Goal: Complete application form

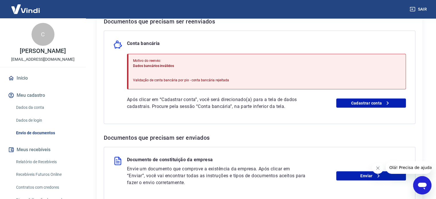
scroll to position [123, 0]
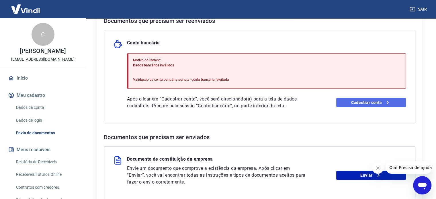
click at [358, 103] on link "Cadastrar conta" at bounding box center [372, 102] width 70 height 9
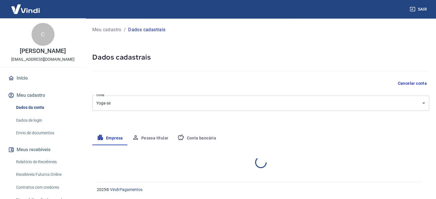
select select "SC"
select select "business"
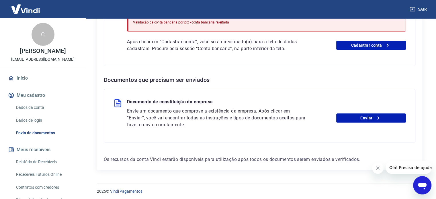
scroll to position [182, 0]
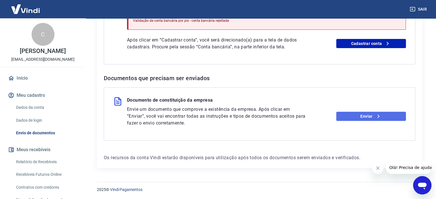
click at [359, 118] on link "Enviar" at bounding box center [372, 116] width 70 height 9
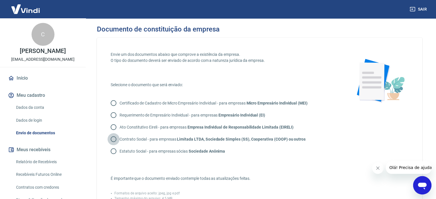
click at [112, 140] on input "Contrato Social - para empresas Limitada LTDA, Sociedade Simples (SS), Cooperat…" at bounding box center [114, 139] width 12 height 12
radio input "true"
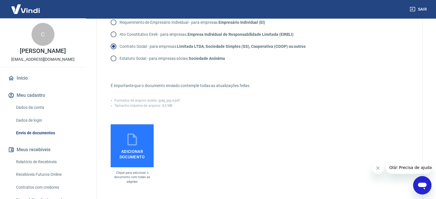
scroll to position [96, 0]
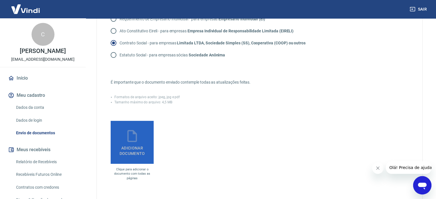
click at [138, 147] on span "Adicionar documento" at bounding box center [132, 149] width 38 height 13
click at [0, 0] on input "Adicionar documento" at bounding box center [0, 0] width 0 height 0
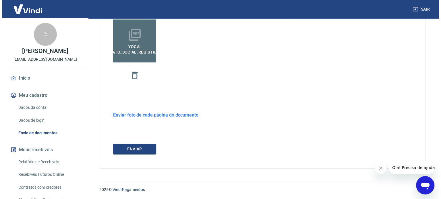
scroll to position [198, 0]
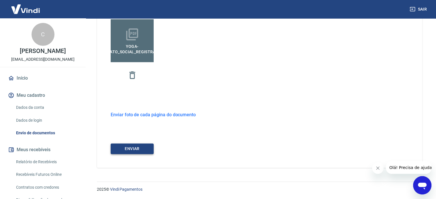
click at [135, 147] on button "ENVIAR" at bounding box center [132, 149] width 43 height 11
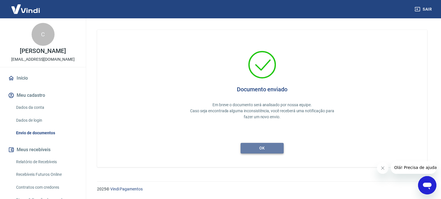
click at [277, 150] on button "ok" at bounding box center [261, 148] width 43 height 11
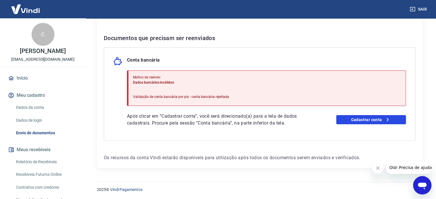
scroll to position [106, 0]
click at [355, 118] on link "Cadastrar conta" at bounding box center [372, 119] width 70 height 9
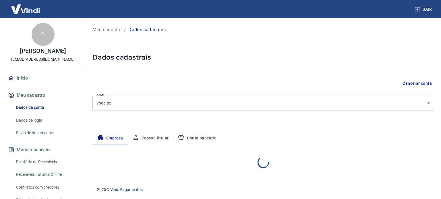
select select "SC"
select select "business"
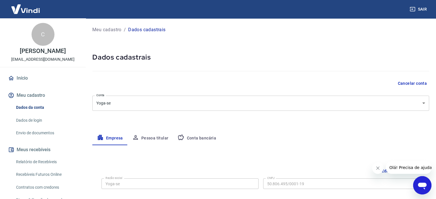
click at [215, 138] on button "Conta bancária" at bounding box center [197, 139] width 48 height 14
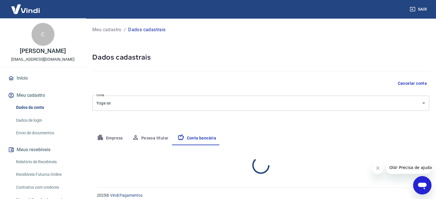
select select "1"
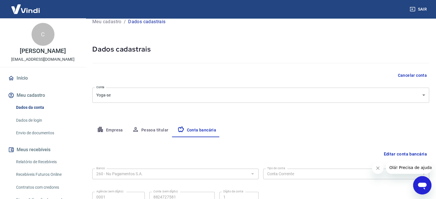
scroll to position [62, 0]
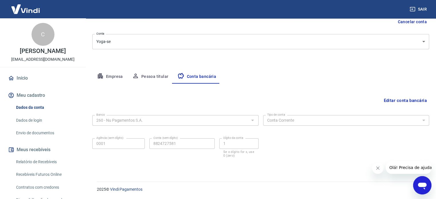
click at [419, 188] on icon "Abrir janela de mensagens" at bounding box center [422, 185] width 10 height 10
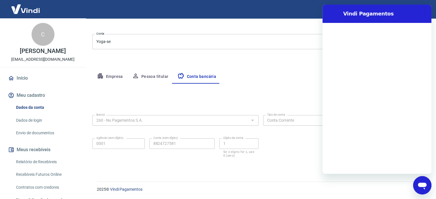
scroll to position [0, 0]
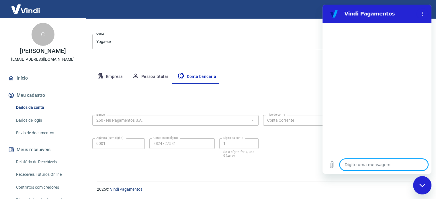
click at [366, 167] on textarea at bounding box center [384, 164] width 88 height 11
type textarea "o"
type textarea "x"
type textarea "ol"
type textarea "x"
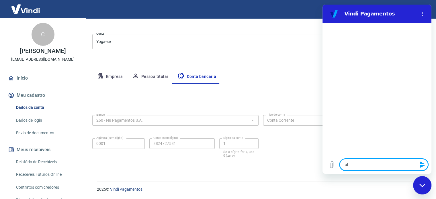
type textarea "olp"
type textarea "x"
type textarea "olpa"
type textarea "x"
type textarea "olp"
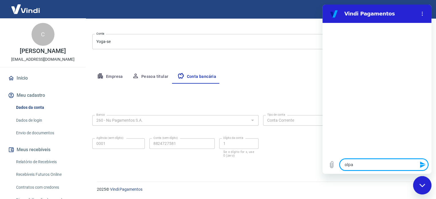
type textarea "x"
type textarea "ol"
type textarea "x"
type textarea "o"
type textarea "x"
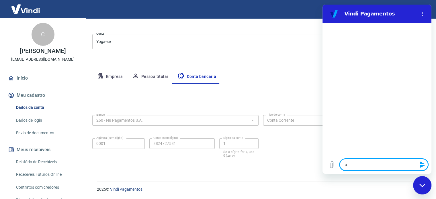
type textarea "x"
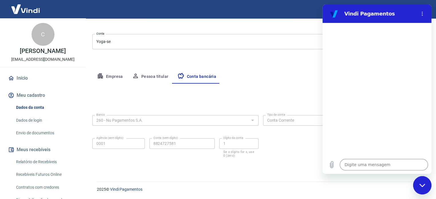
click at [258, 137] on div "Agência (sem dígito) 0001 Agência (sem dígito) Conta (sem dígito) 8824727581 Co…" at bounding box center [175, 147] width 166 height 23
click at [301, 166] on form "Banco 260 - Nu Pagamentos S.A. Banco Tipo de conta Conta Corrente Conta Poupanç…" at bounding box center [260, 140] width 337 height 55
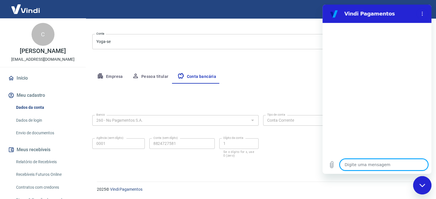
click at [353, 165] on textarea at bounding box center [384, 164] width 88 height 11
type textarea "o"
type textarea "x"
type textarea "ol"
type textarea "x"
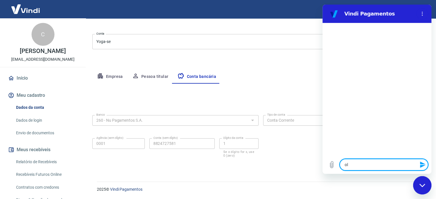
type textarea "olá"
type textarea "x"
type textarea "olá,"
type textarea "x"
type textarea "olá,"
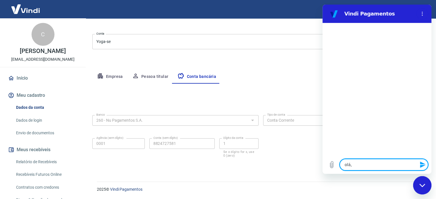
type textarea "x"
type textarea "olá, g"
type textarea "x"
type textarea "olá, go"
type textarea "x"
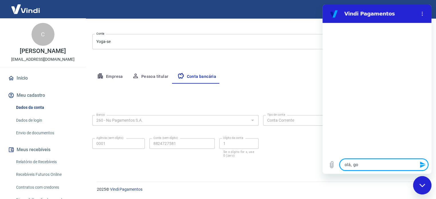
type textarea "olá, gos"
type textarea "x"
type textarea "olá, gost"
type textarea "x"
type textarea "olá, gosta"
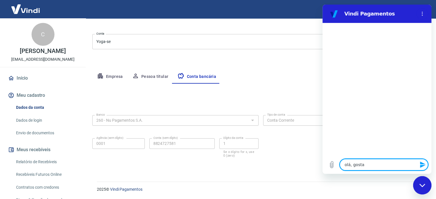
type textarea "x"
type textarea "olá, gostar"
type textarea "x"
type textarea "olá, gostari"
type textarea "x"
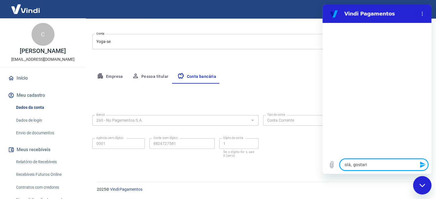
type textarea "olá, gostaria"
type textarea "x"
type textarea "olá, gostaria"
type textarea "x"
type textarea "olá, gostaria d"
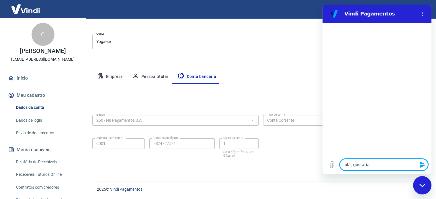
type textarea "x"
type textarea "olá, gostaria de"
type textarea "x"
type textarea "olá, gostaria de"
type textarea "x"
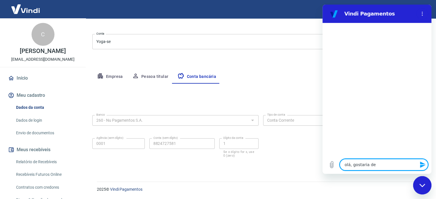
type textarea "olá, gostaria de s"
type textarea "x"
type textarea "olá, gostaria de sa"
type textarea "x"
type textarea "olá, gostaria de sab"
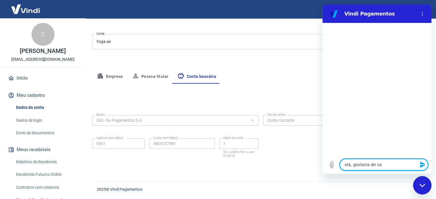
type textarea "x"
type textarea "olá, gostaria de sabe"
type textarea "x"
type textarea "olá, gostaria de saber"
type textarea "x"
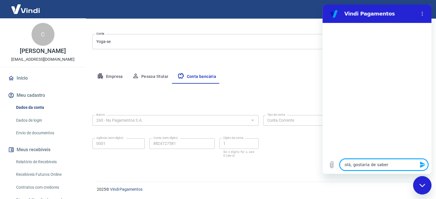
type textarea "olá, gostaria de saber"
type textarea "x"
type textarea "olá, gostaria de saber m"
type textarea "x"
type textarea "olá, gostaria de saber ma"
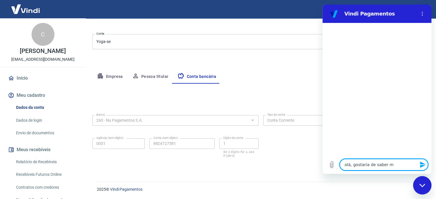
type textarea "x"
type textarea "olá, gostaria de saber mai"
type textarea "x"
type textarea "olá, gostaria de saber mais"
type textarea "x"
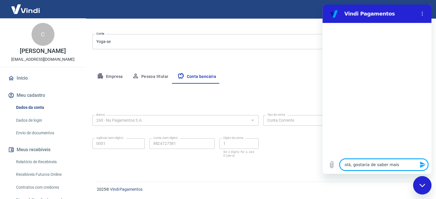
type textarea "olá, gostaria de saber mais"
type textarea "x"
type textarea "olá, gostaria de saber mais i"
type textarea "x"
type textarea "olá, gostaria de saber mais in"
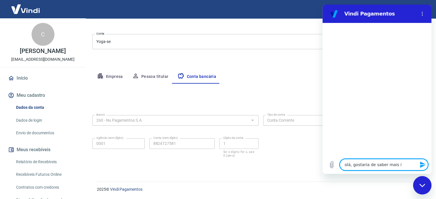
type textarea "x"
type textarea "olá, gostaria de saber mais inf"
type textarea "x"
type textarea "olá, gostaria de saber mais info"
type textarea "x"
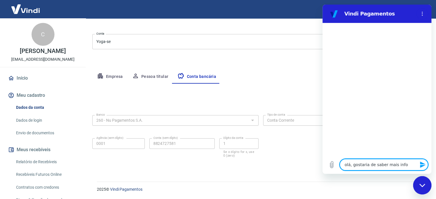
type textarea "olá, gostaria de saber mais infor"
type textarea "x"
type textarea "olá, gostaria de saber mais inform"
type textarea "x"
type textarea "olá, gostaria de saber mais informa"
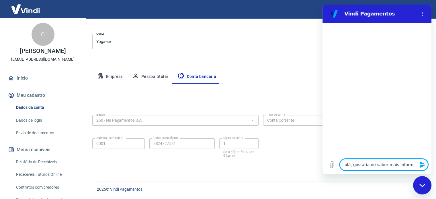
type textarea "x"
type textarea "olá, gostaria de saber mais informaç"
type textarea "x"
type textarea "olá, gostaria de saber mais informaçõ"
type textarea "x"
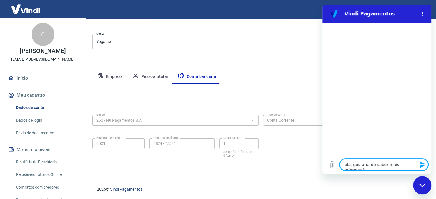
type textarea "olá, gostaria de saber mais informaçõe"
type textarea "x"
type textarea "olá, gostaria de saber mais informações"
type textarea "x"
type textarea "olá, gostaria de saber mais informações"
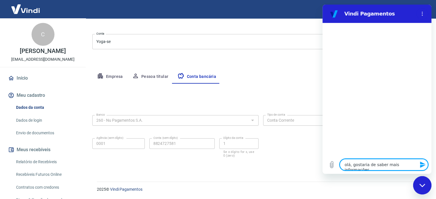
type textarea "x"
type textarea "olá, gostaria de saber mais informações o"
type textarea "x"
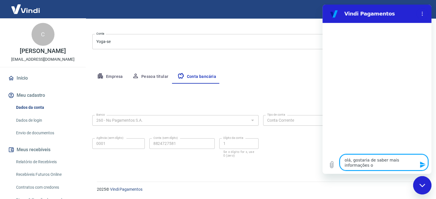
type textarea "olá, gostaria de saber mais informações os"
type textarea "x"
type textarea "olá, gostaria de saber mais informações o"
type textarea "x"
type textarea "olá, gostaria de saber mais informações"
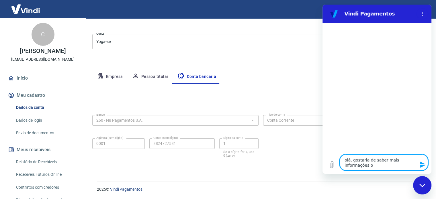
type textarea "x"
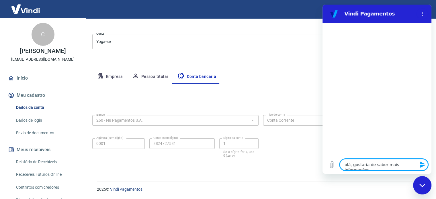
type textarea "olá, gostaria de saber mais informações s"
type textarea "x"
type textarea "olá, gostaria de saber mais informações so"
type textarea "x"
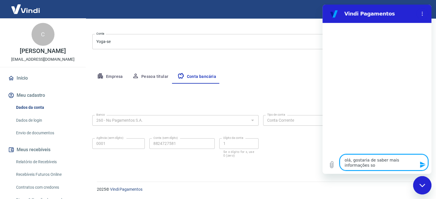
type textarea "olá, gostaria de saber mais informações sob"
type textarea "x"
type textarea "olá, gostaria de saber mais informações sobr"
type textarea "x"
type textarea "olá, gostaria de saber mais informações sobre"
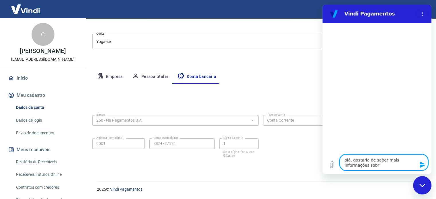
type textarea "x"
type textarea "olá, gostaria de saber mais informações sobre"
type textarea "x"
type textarea "olá, gostaria de saber mais informações sobre a"
type textarea "x"
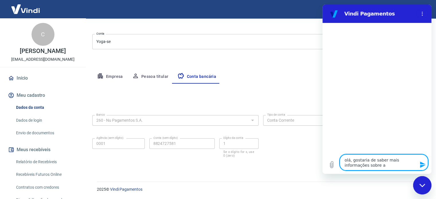
type textarea "olá, gostaria de saber mais informações sobre a"
type textarea "x"
type textarea "olá, gostaria de saber mais informações sobre a c"
type textarea "x"
type textarea "olá, gostaria de saber mais informações sobre a co"
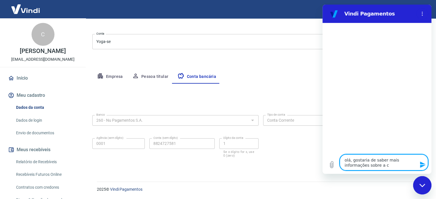
type textarea "x"
type textarea "olá, gostaria de saber mais informações sobre a con"
type textarea "x"
type textarea "olá, gostaria de saber mais informações sobre a cont"
type textarea "x"
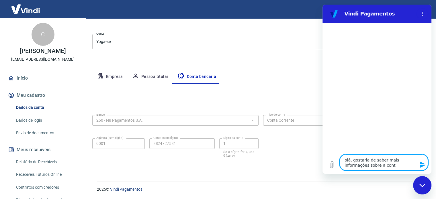
type textarea "olá, gostaria de saber mais informações sobre a conta"
type textarea "x"
type textarea "olá, gostaria de saber mais informações sobre a conta"
type textarea "x"
type textarea "olá, gostaria de saber mais informações sobre a conta c"
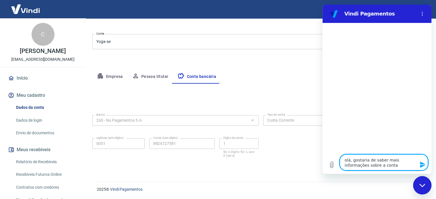
type textarea "x"
type textarea "olá, gostaria de saber mais informações sobre a conta ca"
type textarea "x"
type textarea "olá, gostaria de saber mais informações sobre a conta cad"
type textarea "x"
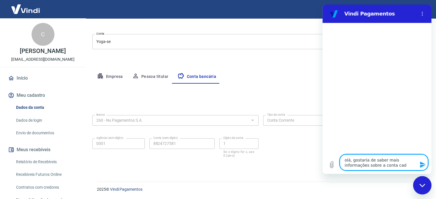
type textarea "olá, gostaria de saber mais informações sobre a conta cada"
type textarea "x"
type textarea "olá, gostaria de saber mais informações sobre a conta cadas"
type textarea "x"
type textarea "olá, gostaria de saber mais informações sobre a conta cadast"
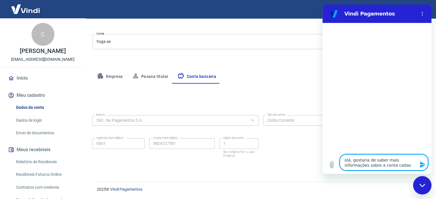
type textarea "x"
type textarea "olá, gostaria de saber mais informações sobre a conta cadastr"
type textarea "x"
type textarea "olá, gostaria de saber mais informações sobre a conta cadastra"
type textarea "x"
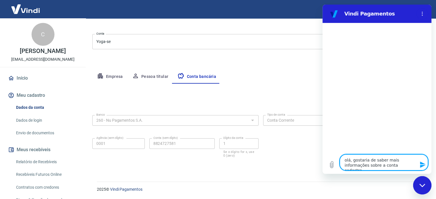
type textarea "olá, gostaria de saber mais informações sobre a conta cadastrad"
type textarea "x"
type textarea "olá, gostaria de saber mais informações sobre a conta cadastrada"
type textarea "x"
type textarea "olá, gostaria de saber mais informações sobre a conta cadastradasd"
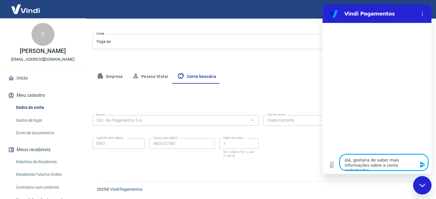
type textarea "x"
type textarea "olá, gostaria de saber mais informações sobre a conta cadastradas"
type textarea "x"
type textarea "olá, gostaria de saber mais informações sobre a conta cadastrada"
type textarea "x"
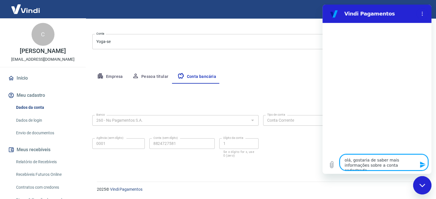
type textarea "olá, gostaria de saber mais informações sobre a conta cadastrada"
type textarea "x"
type textarea "olá, gostaria de saber mais informações sobre a conta cadastrada p"
type textarea "x"
type textarea "olá, gostaria de saber mais informações sobre a conta cadastrada pa"
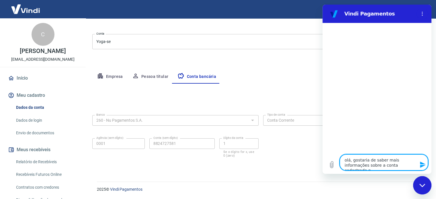
type textarea "x"
type textarea "olá, gostaria de saber mais informações sobre a conta cadastrada par"
type textarea "x"
type textarea "olá, gostaria de saber mais informações sobre a conta cadastrada par"
type textarea "x"
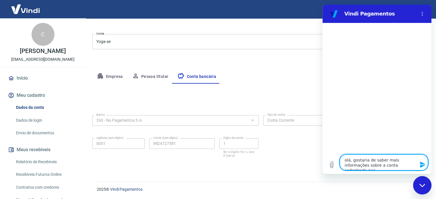
type textarea "olá, gostaria de saber mais informações sobre a conta cadastrada par"
type textarea "x"
type textarea "olá, gostaria de saber mais informações sobre a conta cadastrada para"
type textarea "x"
type textarea "olá, gostaria de saber mais informações sobre a conta cadastrada para"
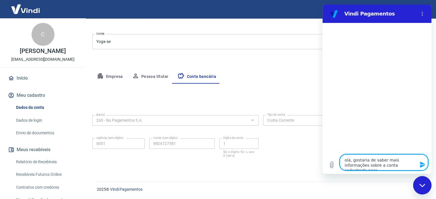
type textarea "x"
type textarea "olá, gostaria de saber mais informações sobre a conta cadastrada para r"
type textarea "x"
type textarea "olá, gostaria de saber mais informações sobre a conta cadastrada para re"
type textarea "x"
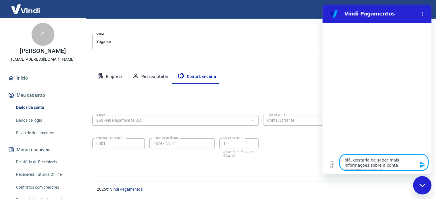
type textarea "olá, gostaria de saber mais informações sobre a conta cadastrada para rec"
type textarea "x"
type textarea "olá, gostaria de saber mais informações sobre a conta cadastrada para rece"
type textarea "x"
type textarea "olá, gostaria de saber mais informações sobre a conta cadastrada para receb"
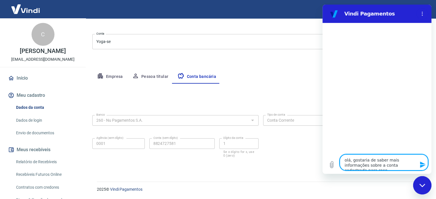
type textarea "x"
type textarea "olá, gostaria de saber mais informações sobre a conta cadastrada para recebi"
type textarea "x"
type textarea "olá, gostaria de saber mais informações sobre a conta cadastrada para recebim"
type textarea "x"
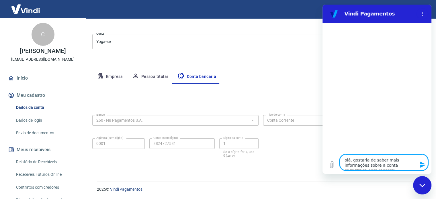
type textarea "olá, gostaria de saber mais informações sobre a conta cadastrada para recebime"
type textarea "x"
type textarea "olá, gostaria de saber mais informações sobre a conta cadastrada para recebimen"
type textarea "x"
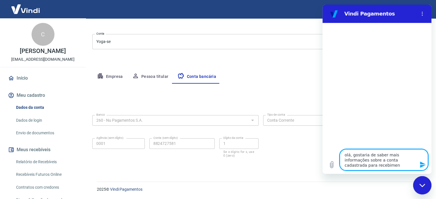
type textarea "olá, gostaria de saber mais informações sobre a conta cadastrada para recebiment"
type textarea "x"
type textarea "olá, gostaria de saber mais informações sobre a conta cadastrada para recebimen…"
type textarea "x"
type textarea "olá, gostaria de saber mais informações sobre a conta cadastrada para recebimen…"
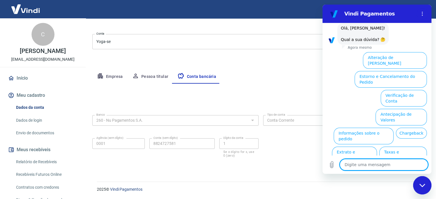
scroll to position [42, 0]
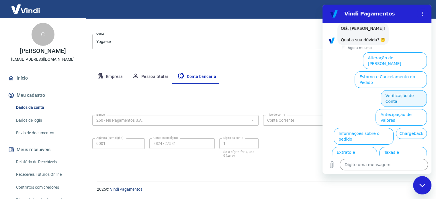
click at [386, 90] on button "Verificação de Conta" at bounding box center [404, 98] width 46 height 17
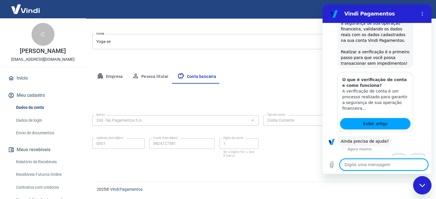
scroll to position [107, 0]
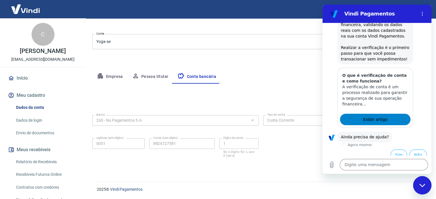
click at [375, 118] on span "Exibir artigo" at bounding box center [375, 119] width 24 height 7
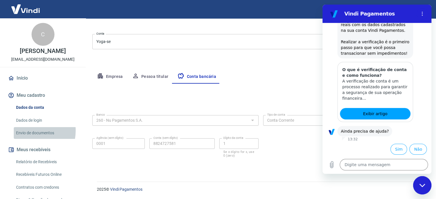
click at [27, 131] on link "Envio de documentos" at bounding box center [46, 133] width 65 height 12
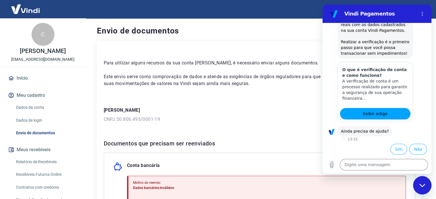
click at [252, 118] on p "CNPJ 50.806.495/0001-19" at bounding box center [260, 119] width 312 height 7
click at [396, 151] on button "Sim" at bounding box center [399, 149] width 17 height 11
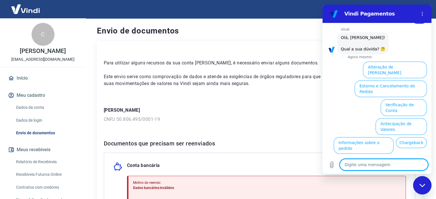
scroll to position [248, 0]
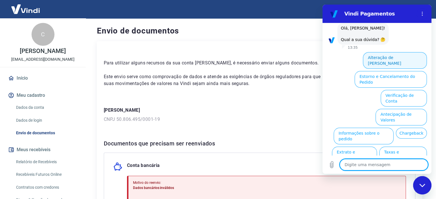
click at [386, 58] on button "Alteração de Dados Cadastrais" at bounding box center [395, 60] width 64 height 17
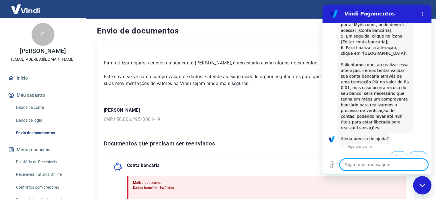
scroll to position [355, 0]
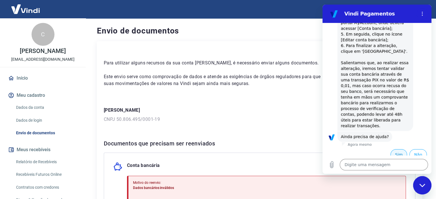
click at [397, 150] on button "Sim" at bounding box center [399, 154] width 17 height 11
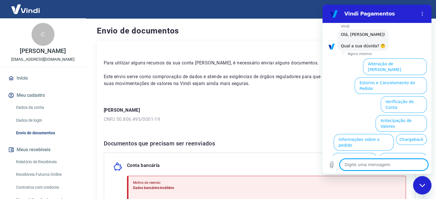
scroll to position [491, 0]
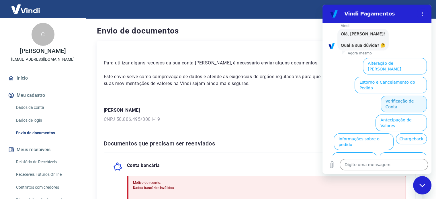
click at [396, 96] on button "Verificação de Conta" at bounding box center [404, 104] width 46 height 17
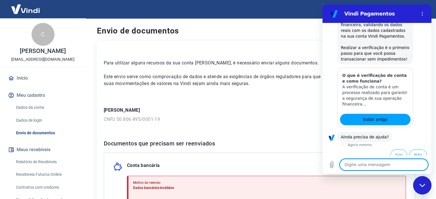
scroll to position [561, 0]
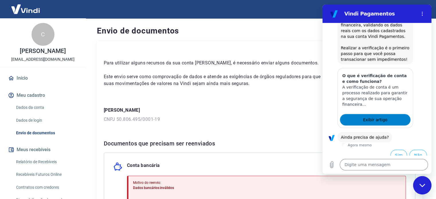
click at [375, 117] on link "Exibir artigo" at bounding box center [375, 119] width 71 height 11
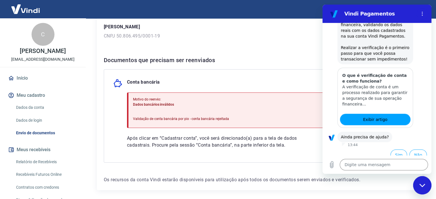
scroll to position [83, 0]
click at [47, 108] on link "Dados da conta" at bounding box center [46, 108] width 65 height 12
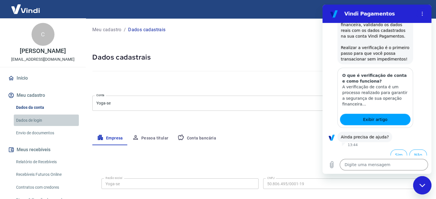
click at [46, 118] on link "Dados de login" at bounding box center [46, 121] width 65 height 12
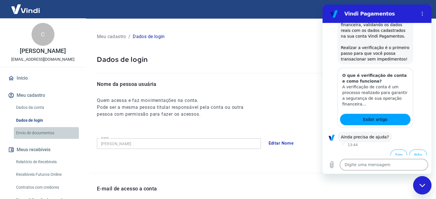
click at [48, 130] on link "Envio de documentos" at bounding box center [46, 133] width 65 height 12
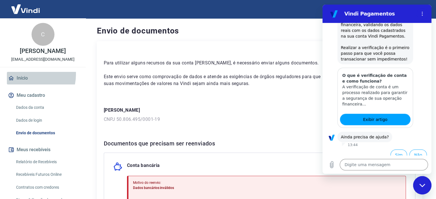
click at [23, 74] on link "Início" at bounding box center [43, 78] width 72 height 13
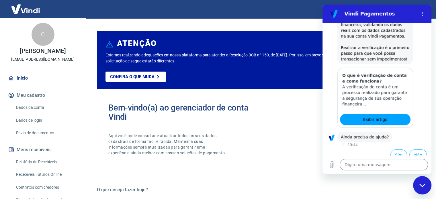
click at [425, 186] on icon "Fechar janela de mensagens" at bounding box center [423, 186] width 6 height 4
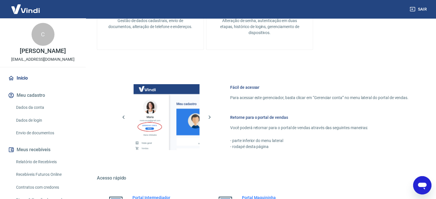
scroll to position [313, 0]
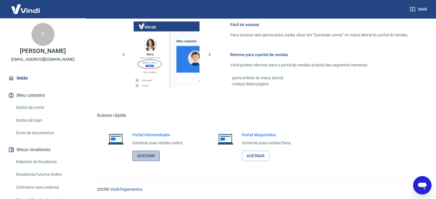
click at [142, 156] on link "Acessar" at bounding box center [146, 156] width 27 height 11
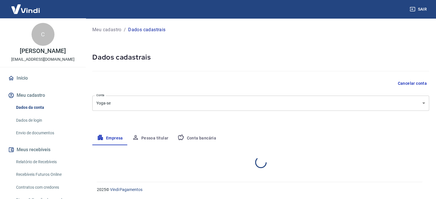
select select "SC"
select select "business"
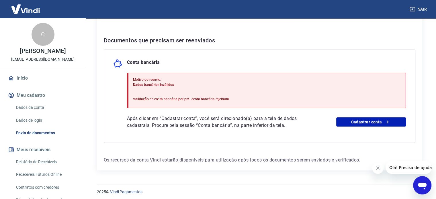
scroll to position [106, 0]
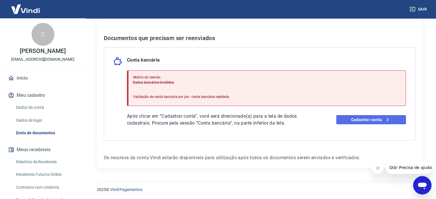
click at [367, 122] on link "Cadastrar conta" at bounding box center [372, 119] width 70 height 9
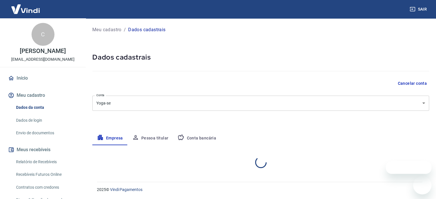
select select "SC"
select select "business"
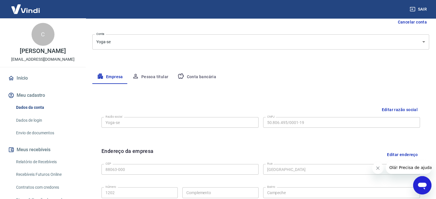
scroll to position [62, 0]
click at [196, 77] on button "Conta bancária" at bounding box center [197, 77] width 48 height 14
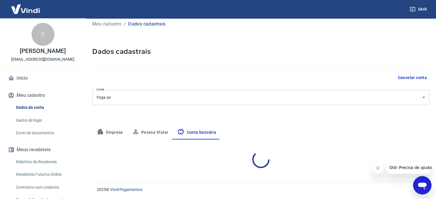
select select "1"
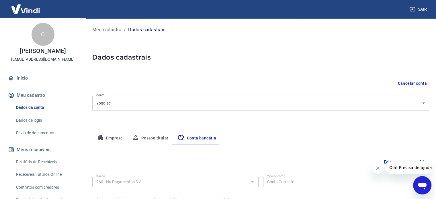
scroll to position [62, 0]
